Goal: Information Seeking & Learning: Learn about a topic

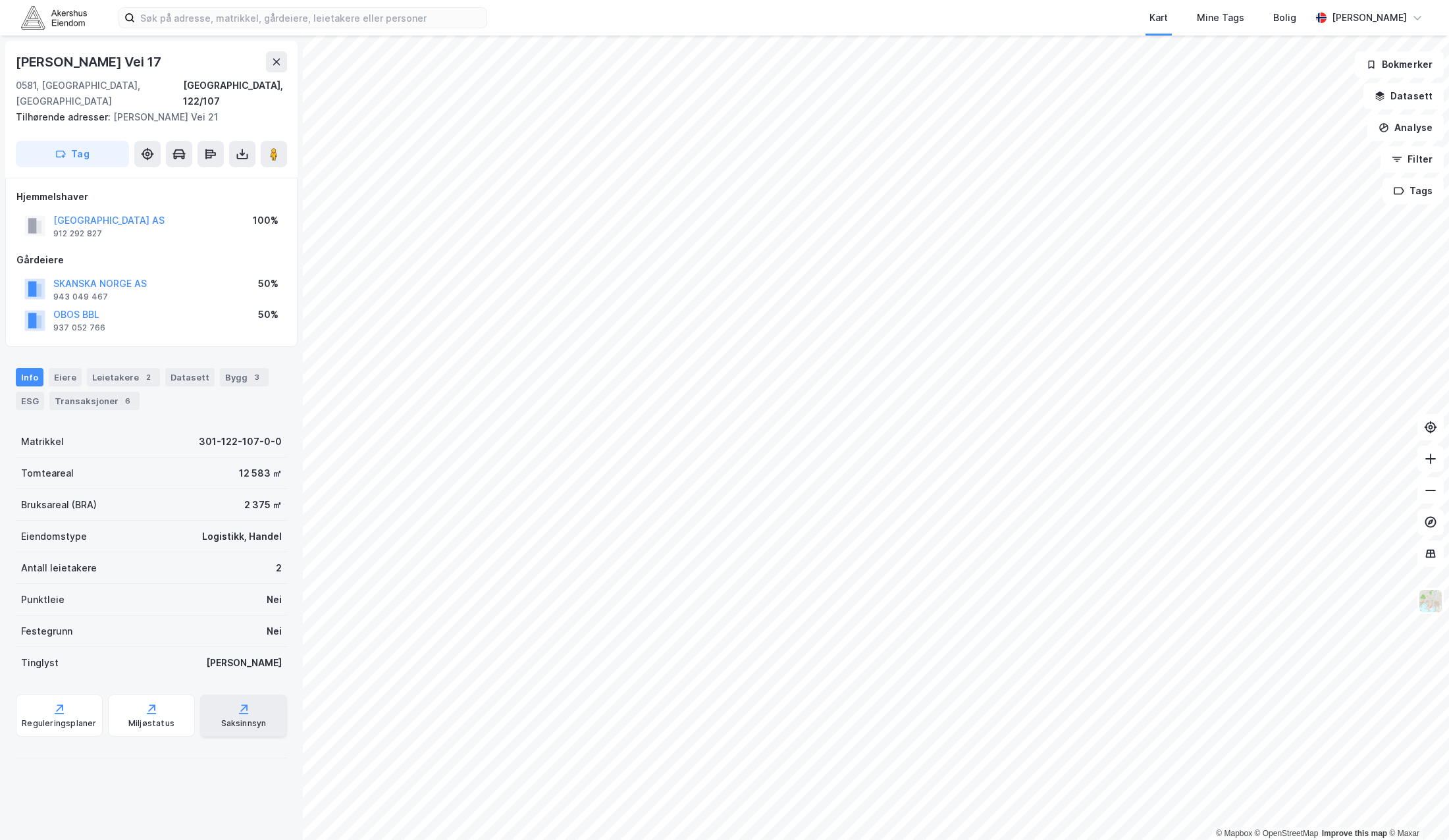
click at [246, 715] on div "Saksinnsyn" at bounding box center [243, 715] width 87 height 42
click at [975, 839] on html "Kart Mine Tags Bolig [PERSON_NAME] © Mapbox © OpenStreetMap Improve this map © …" at bounding box center [724, 420] width 1449 height 840
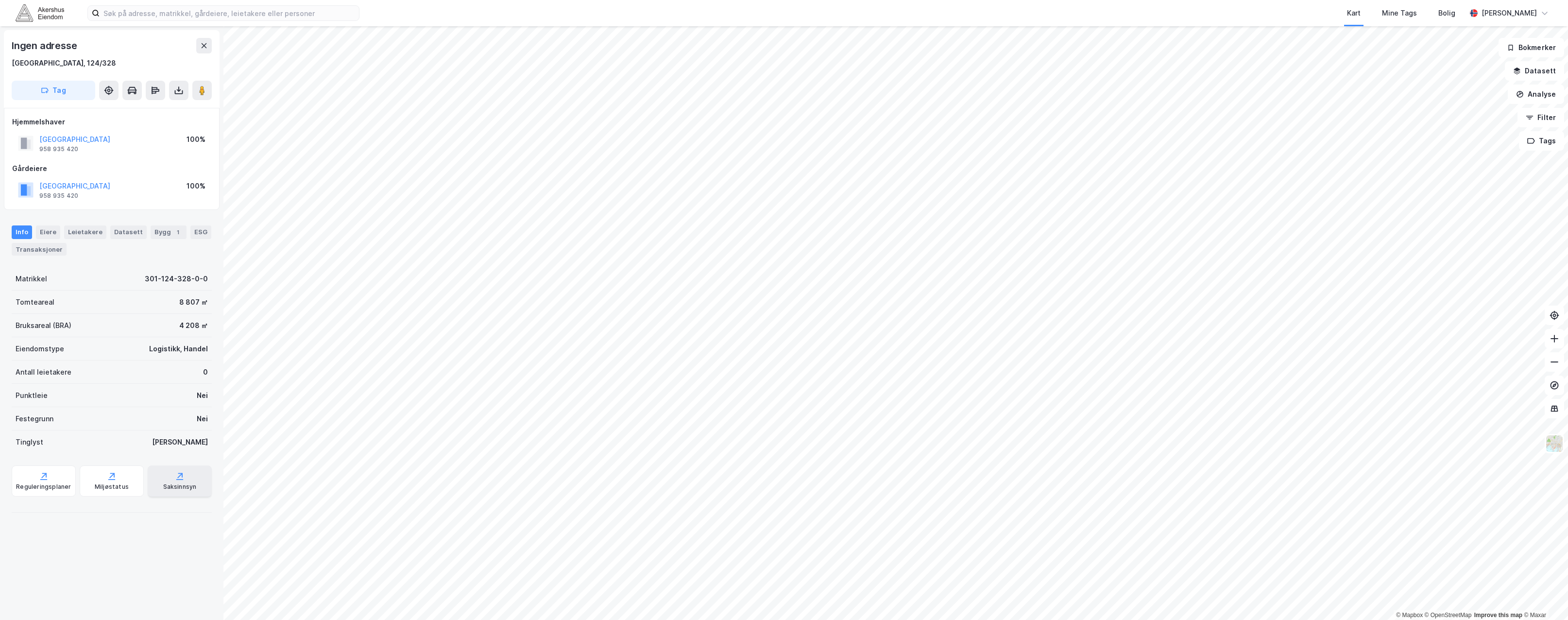
click at [177, 491] on div "Saksinnsyn" at bounding box center [180, 481] width 64 height 31
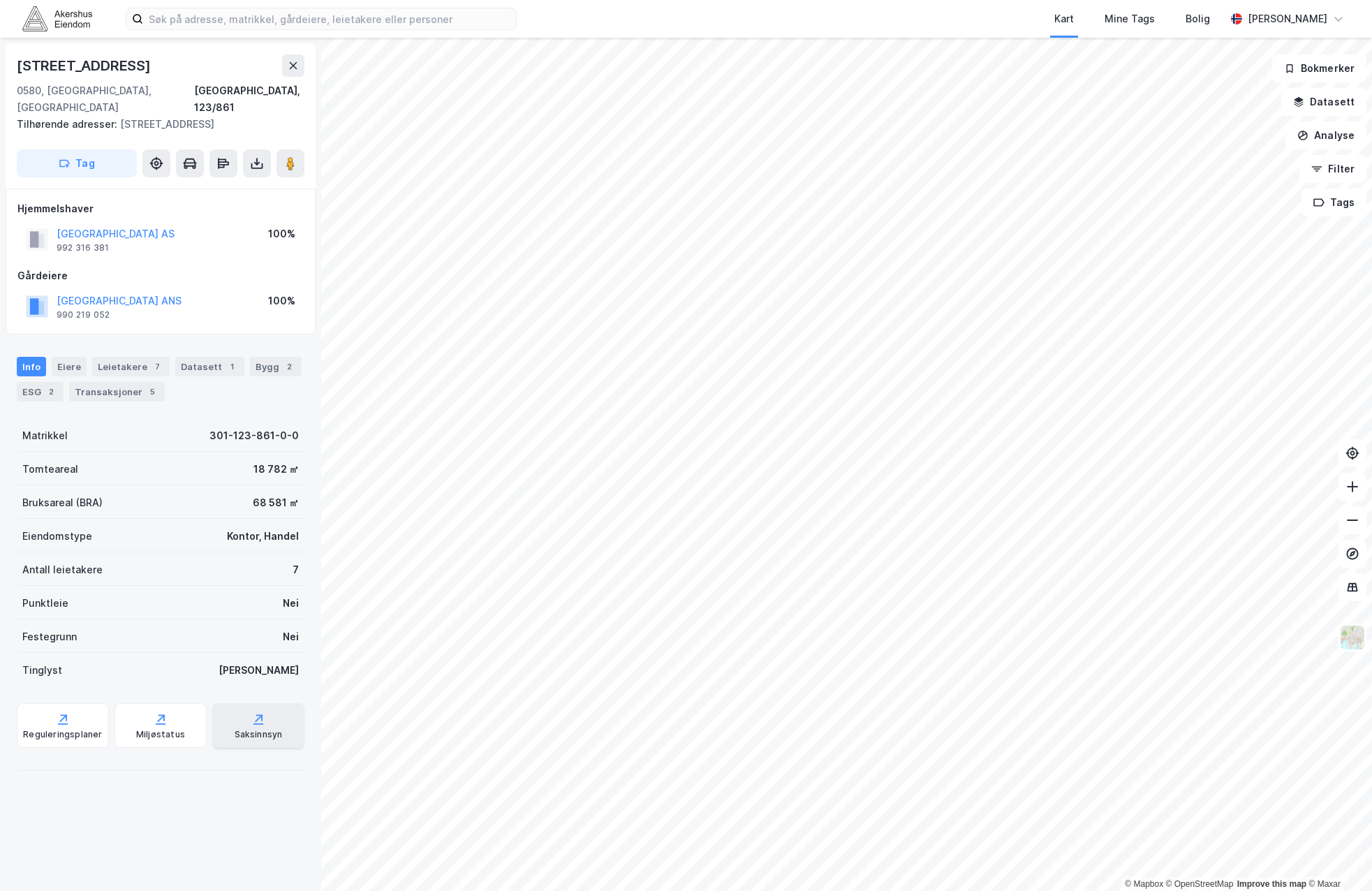
click at [268, 704] on div "Saksinnsyn" at bounding box center [258, 726] width 92 height 45
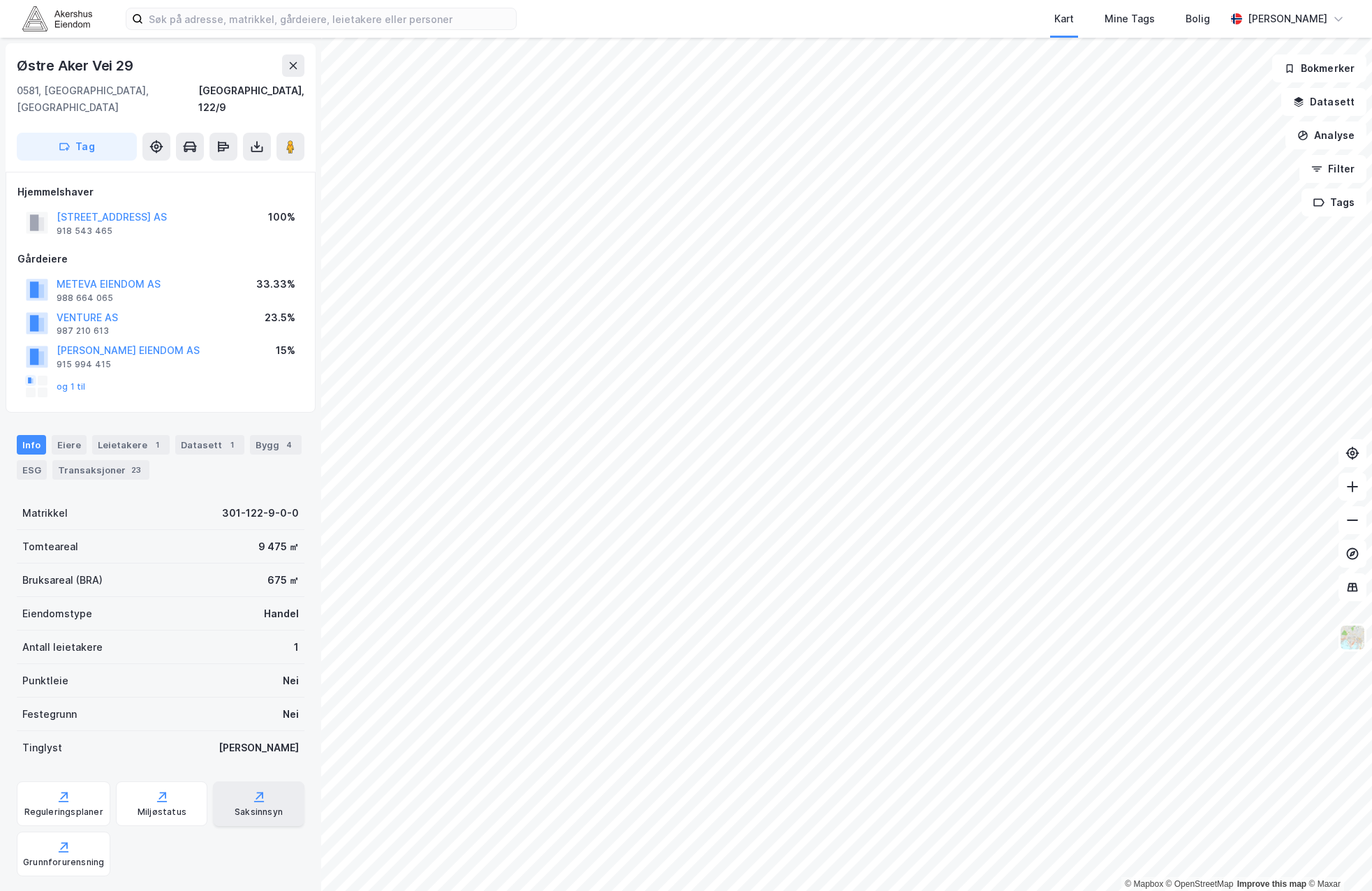
click at [262, 782] on div "Saksinnsyn" at bounding box center [258, 803] width 92 height 45
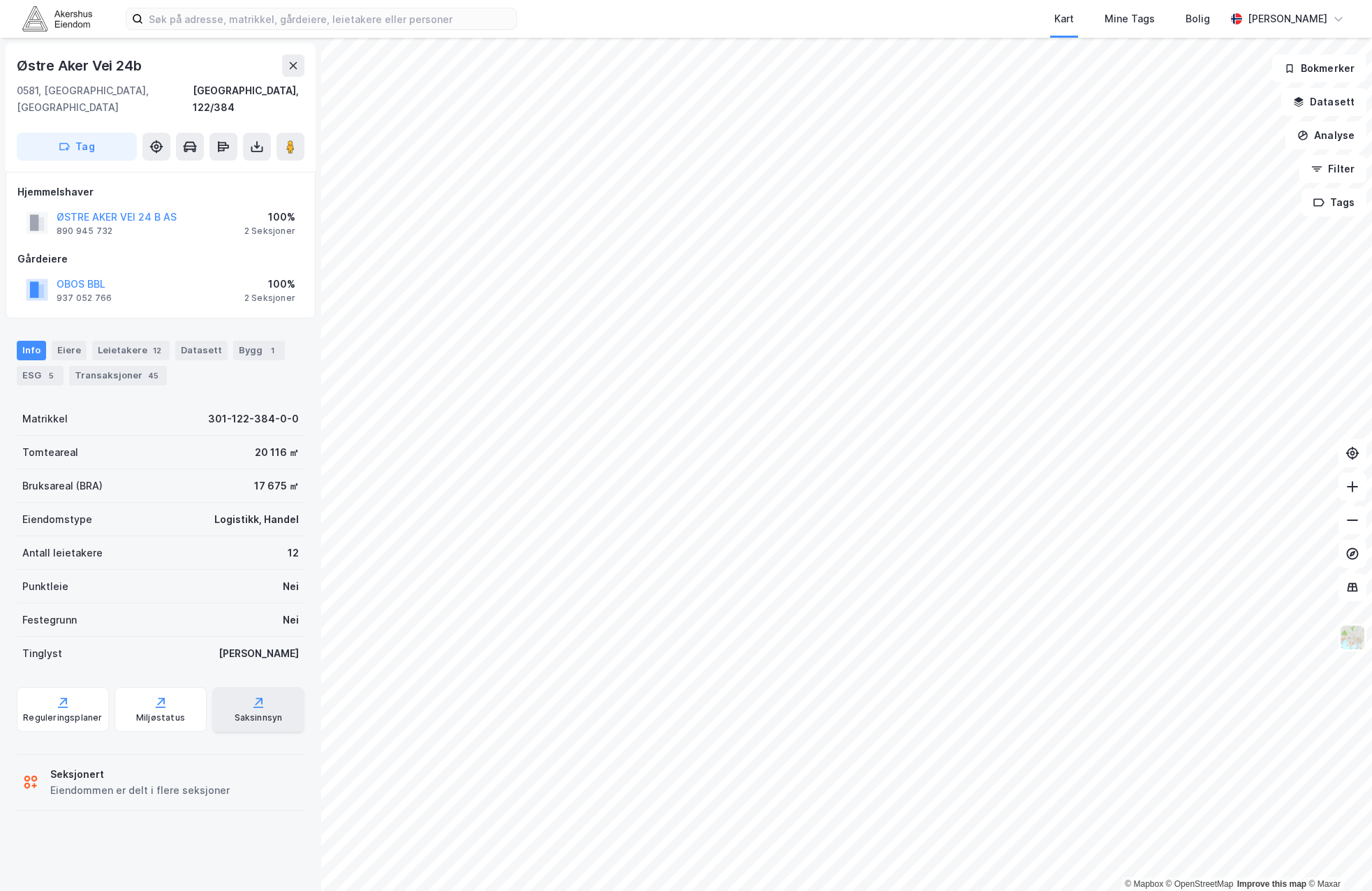
click at [249, 712] on div "Saksinnsyn" at bounding box center [258, 718] width 48 height 11
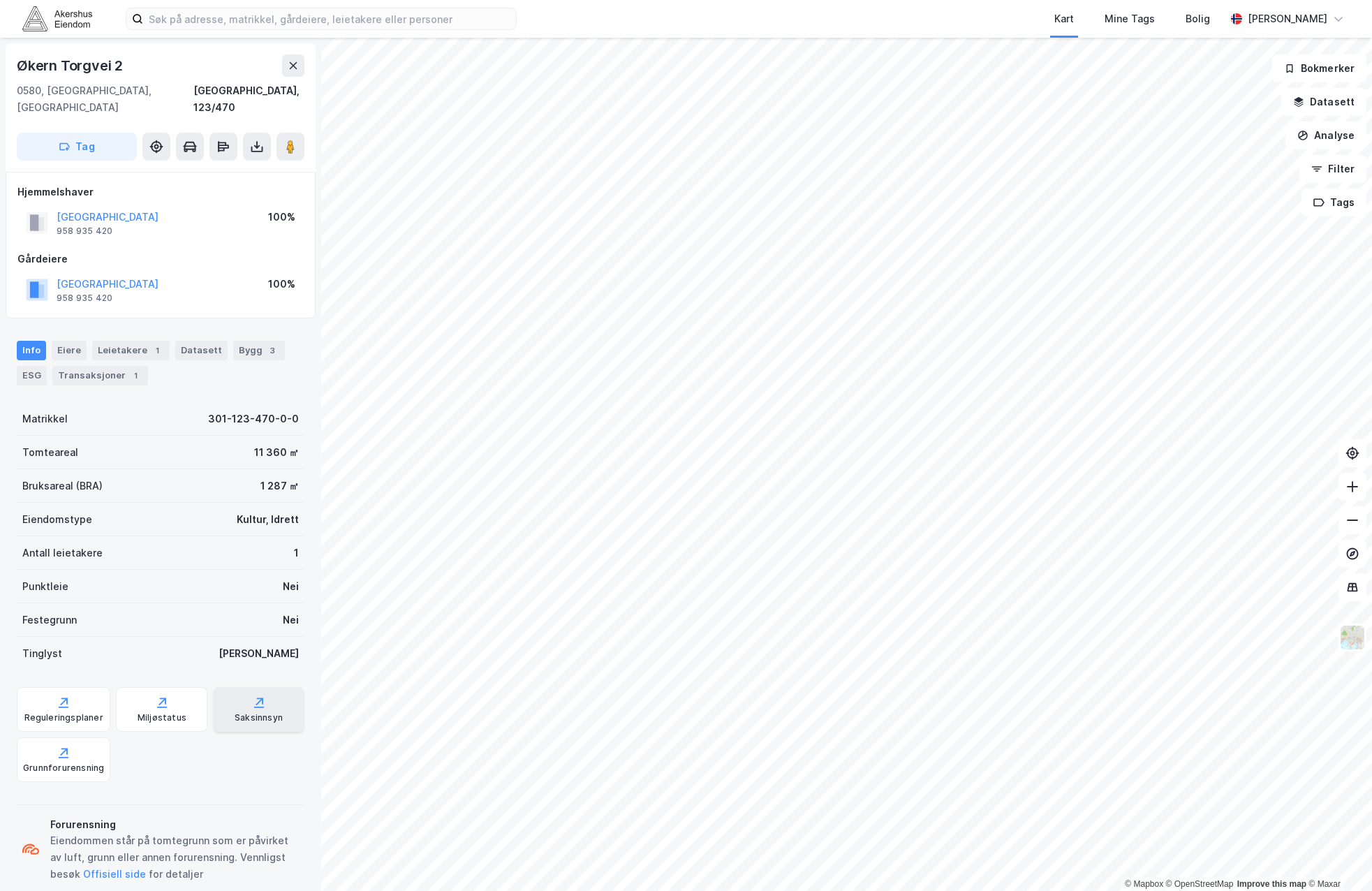
click at [241, 712] on div "Saksinnsyn" at bounding box center [258, 718] width 48 height 11
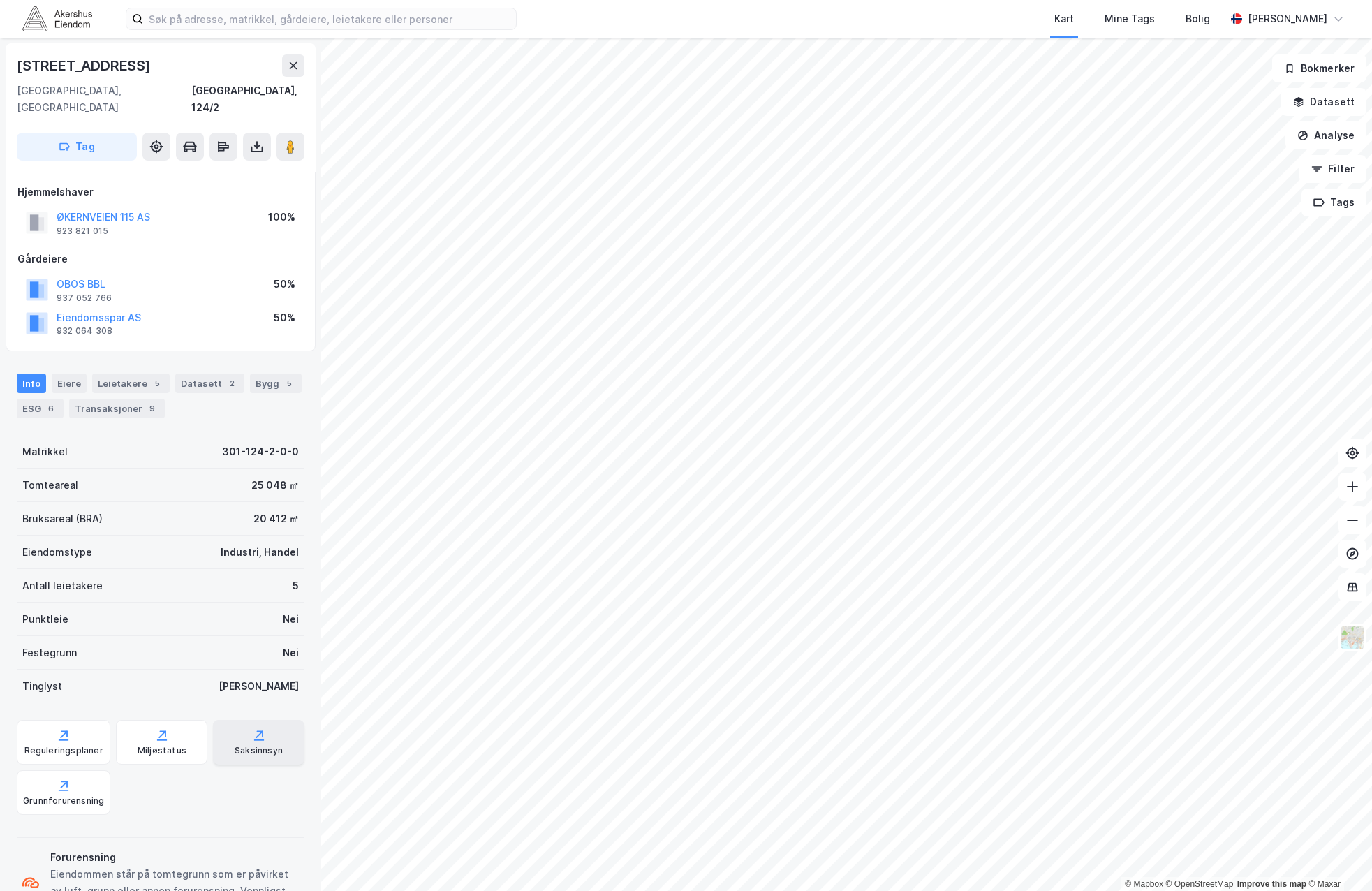
click at [220, 725] on div "Saksinnsyn" at bounding box center [258, 742] width 92 height 45
